Goal: Find specific page/section: Find specific page/section

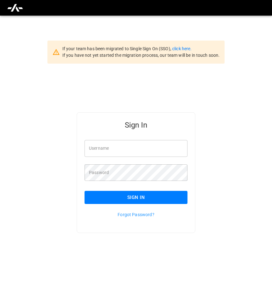
type input "**********"
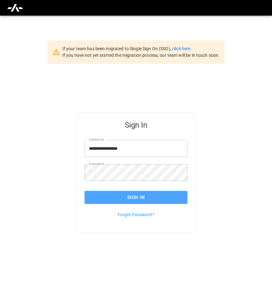
click at [138, 200] on button "Sign In" at bounding box center [135, 197] width 103 height 13
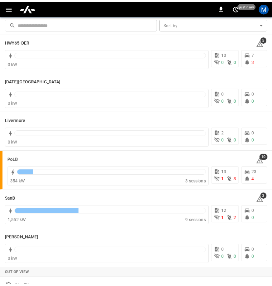
scroll to position [119, 0]
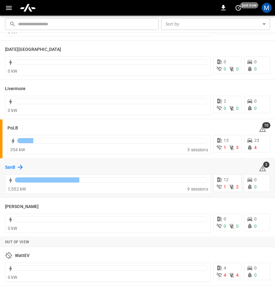
click at [22, 165] on icon at bounding box center [20, 166] width 7 height 7
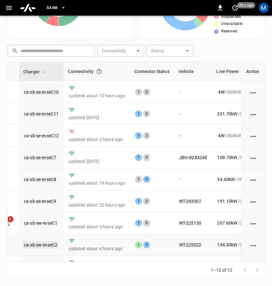
scroll to position [0, 31]
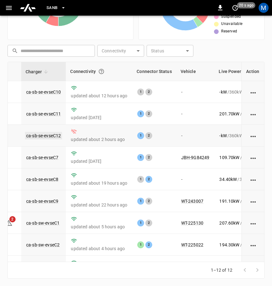
click at [53, 137] on link "ca-sb-se-evseC12" at bounding box center [43, 135] width 37 height 7
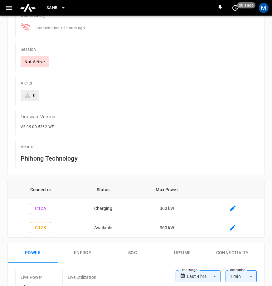
scroll to position [62, 0]
